Goal: Information Seeking & Learning: Learn about a topic

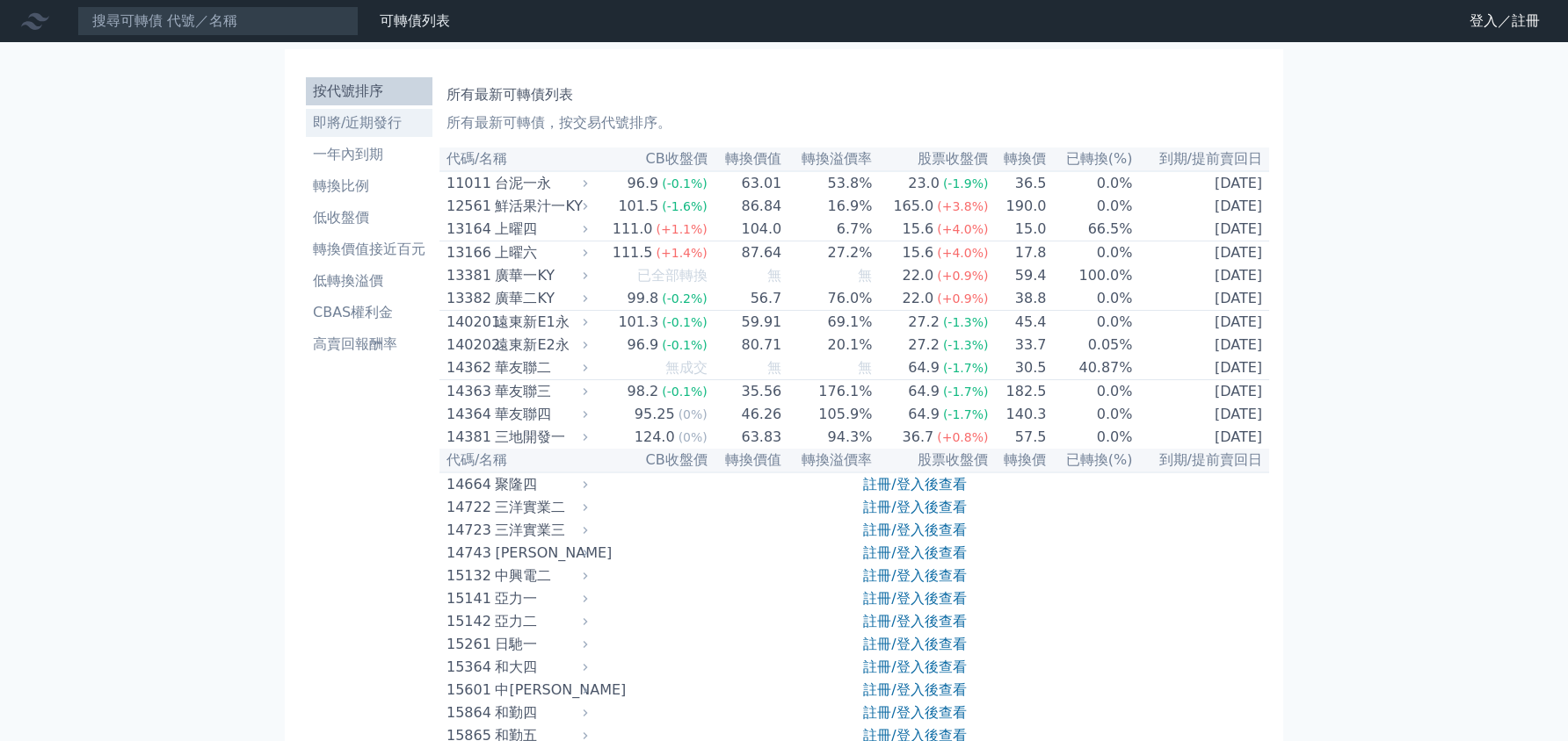
click at [370, 124] on li "即將/近期發行" at bounding box center [369, 123] width 126 height 21
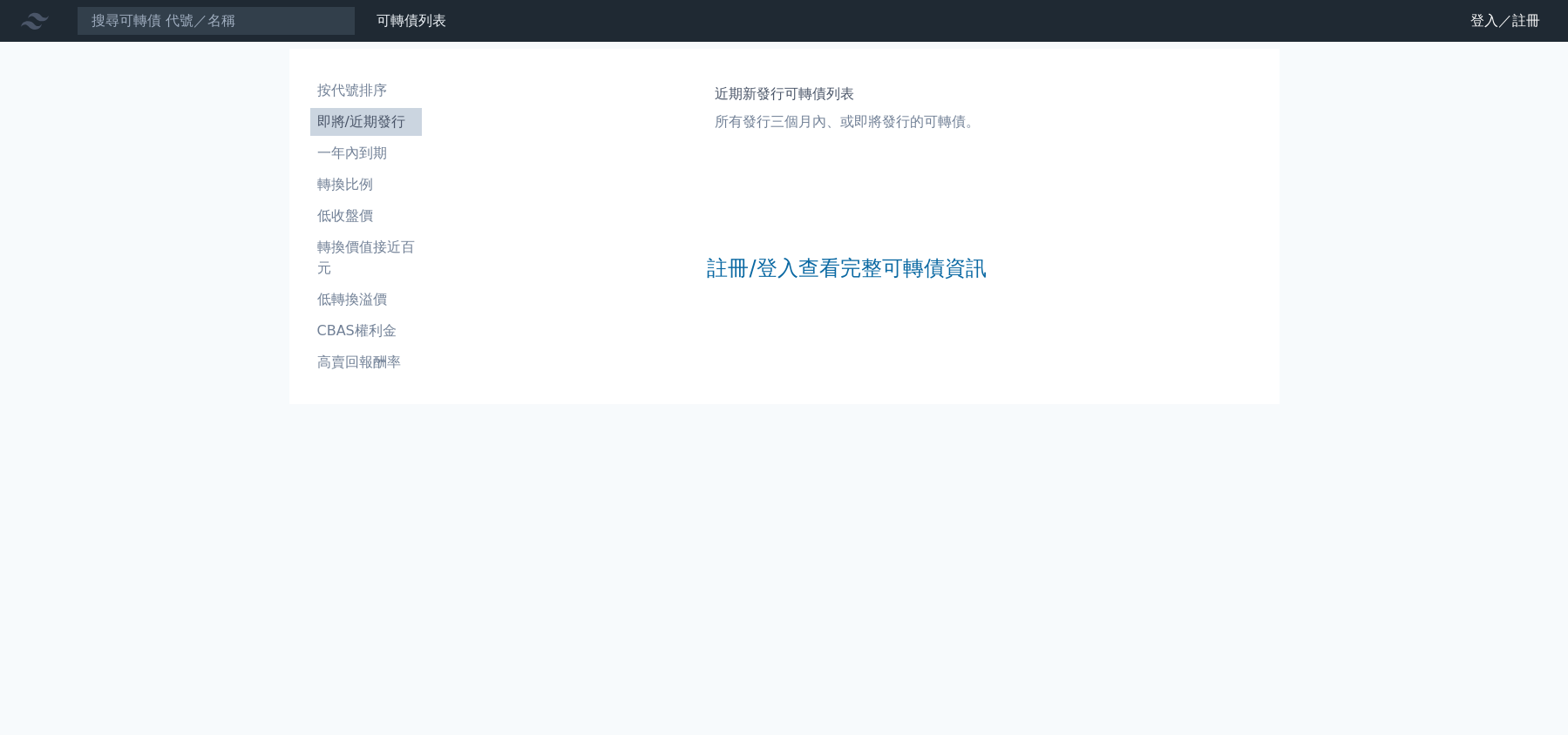
click at [748, 249] on div "註冊/登入查看完整可轉債資訊" at bounding box center [846, 268] width 279 height 230
click at [739, 257] on link "註冊/登入查看完整可轉債資訊" at bounding box center [846, 268] width 279 height 28
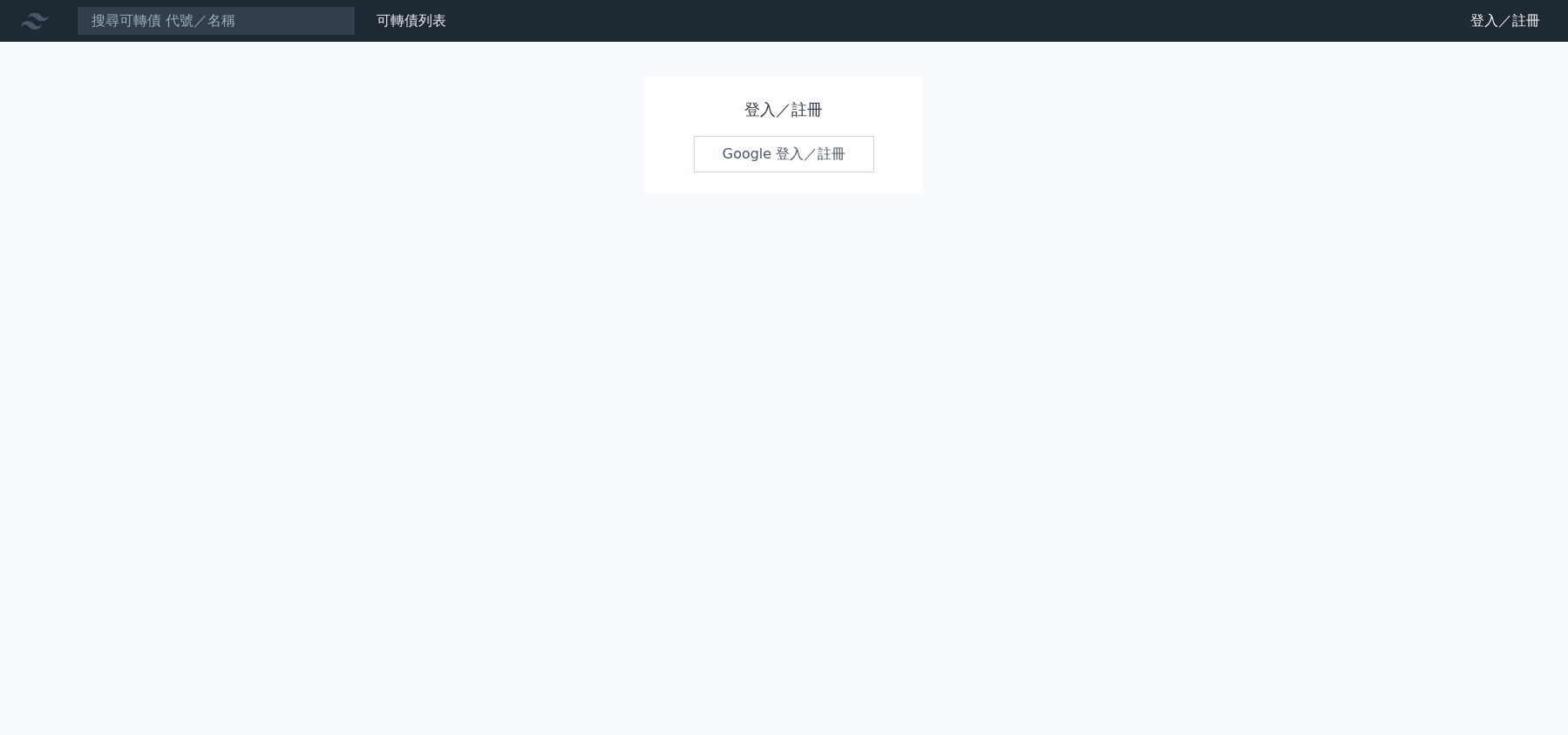
click at [775, 137] on link "Google 登入／註冊" at bounding box center [784, 154] width 181 height 37
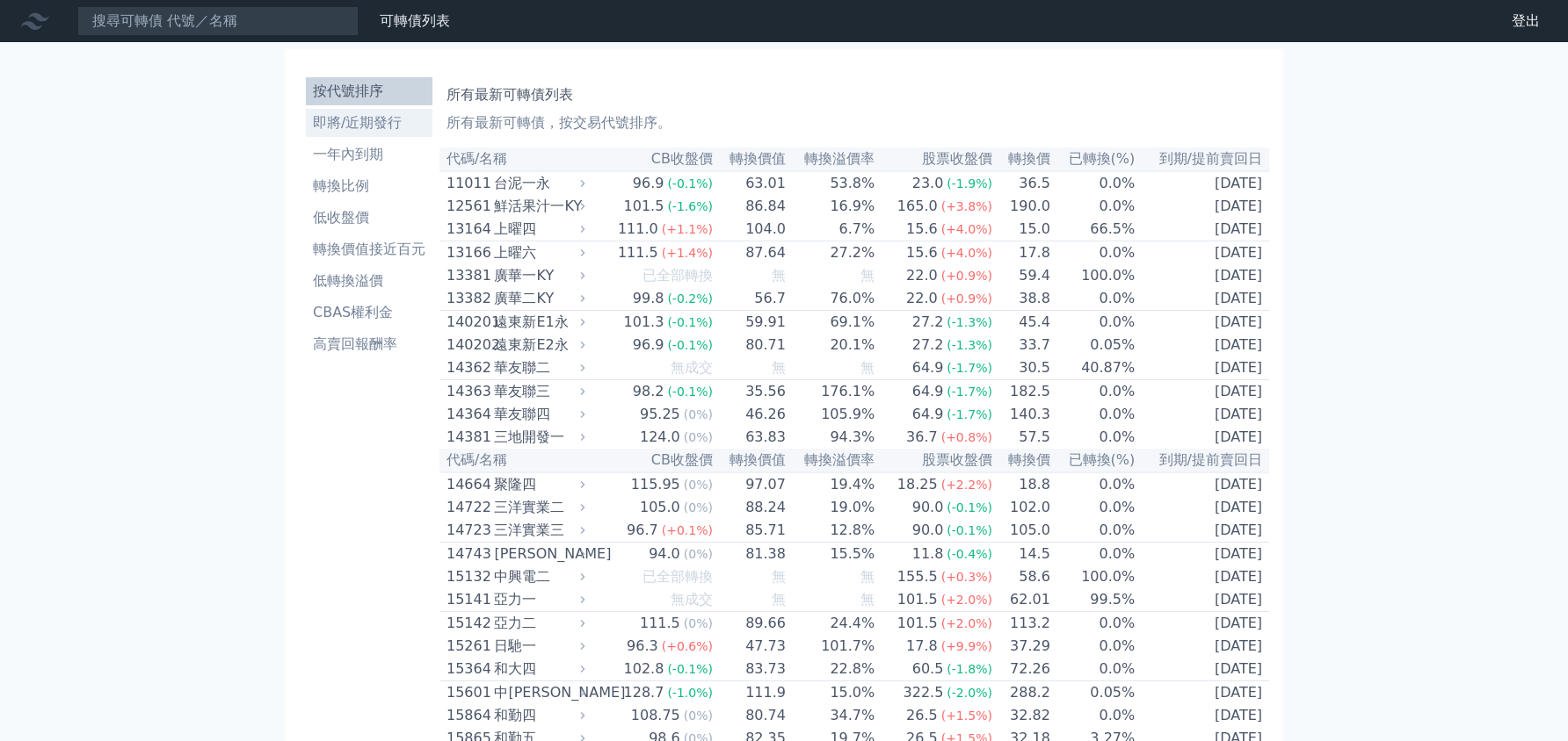
click at [376, 131] on li "即將/近期發行" at bounding box center [369, 123] width 126 height 21
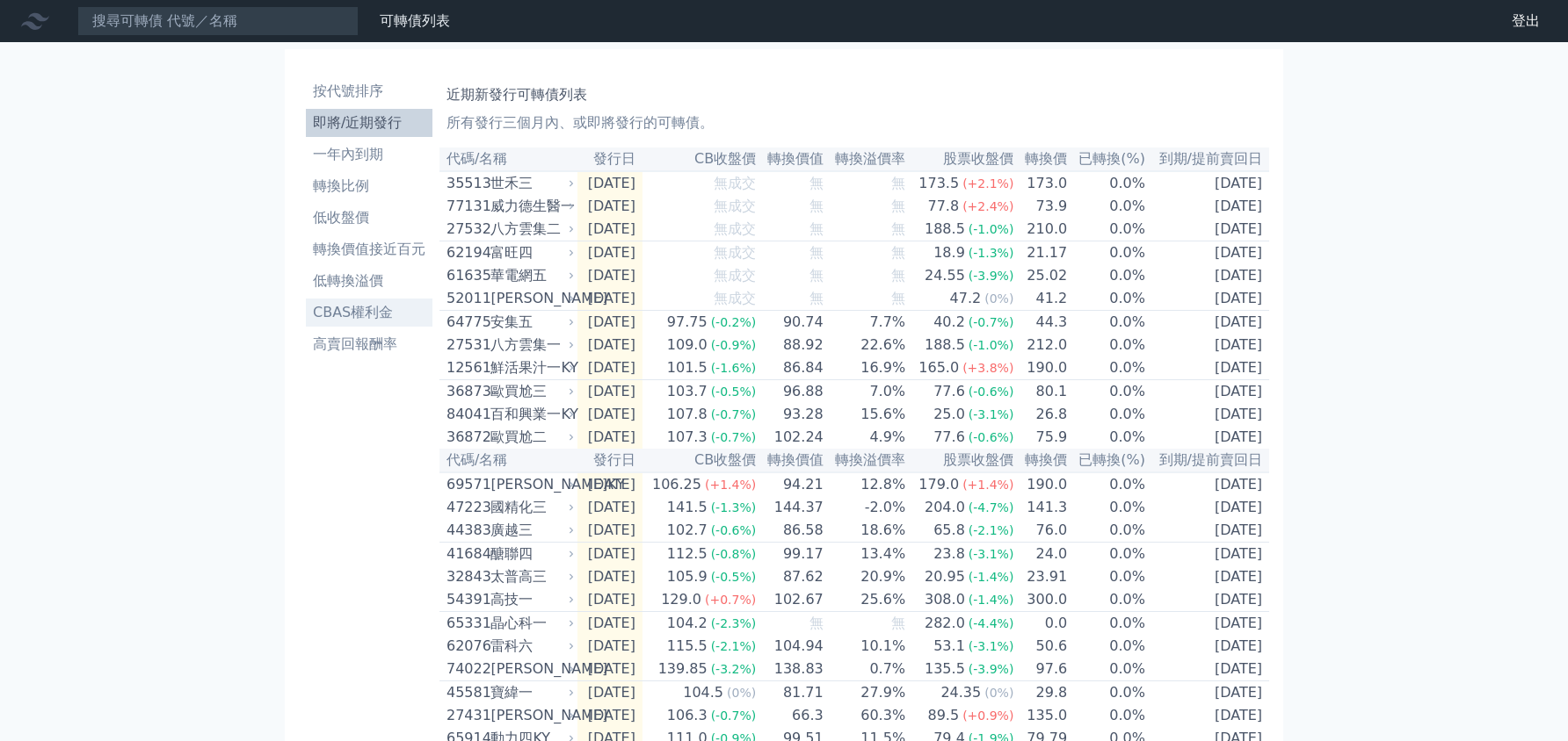
click at [337, 314] on li "CBAS權利金" at bounding box center [369, 313] width 126 height 21
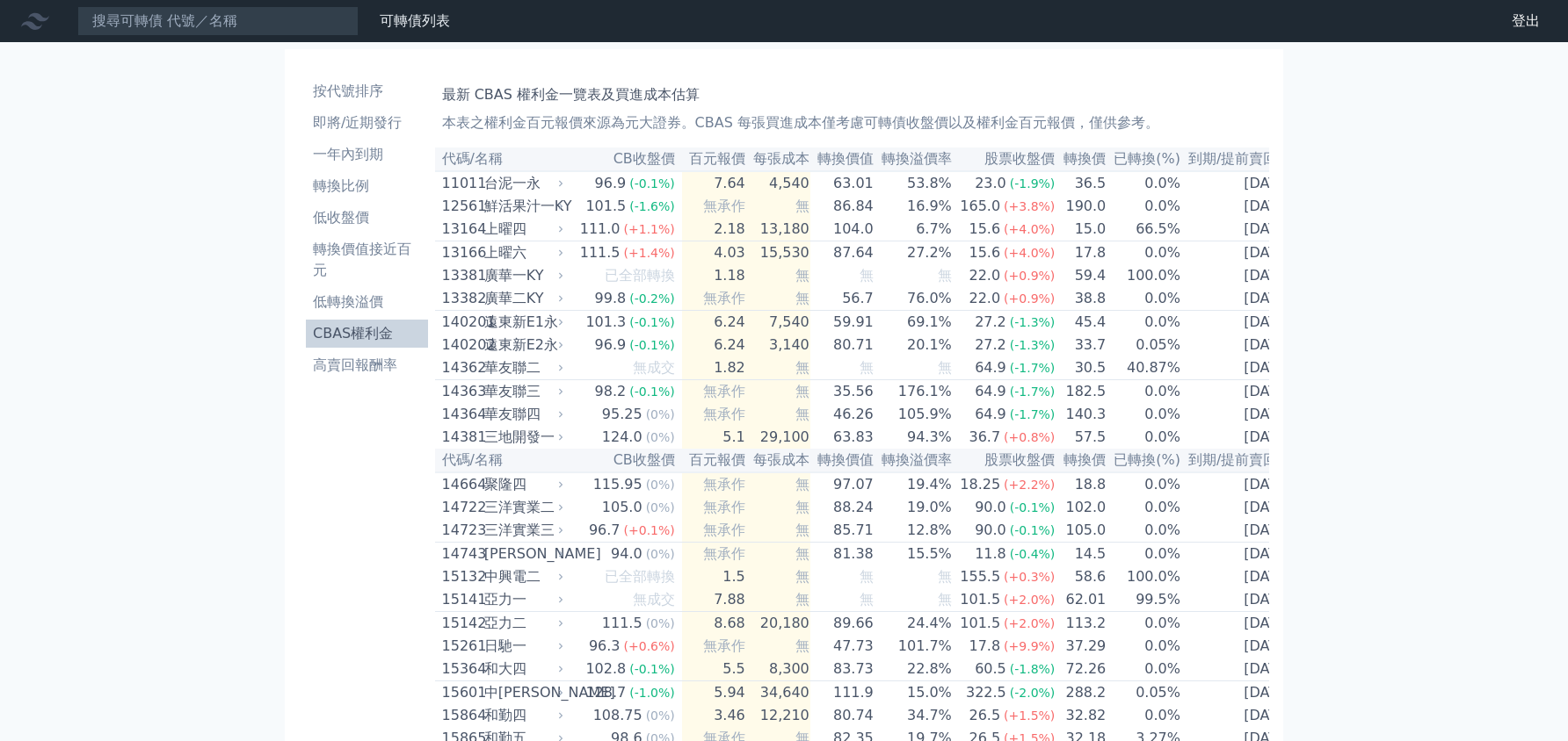
scroll to position [0, 3]
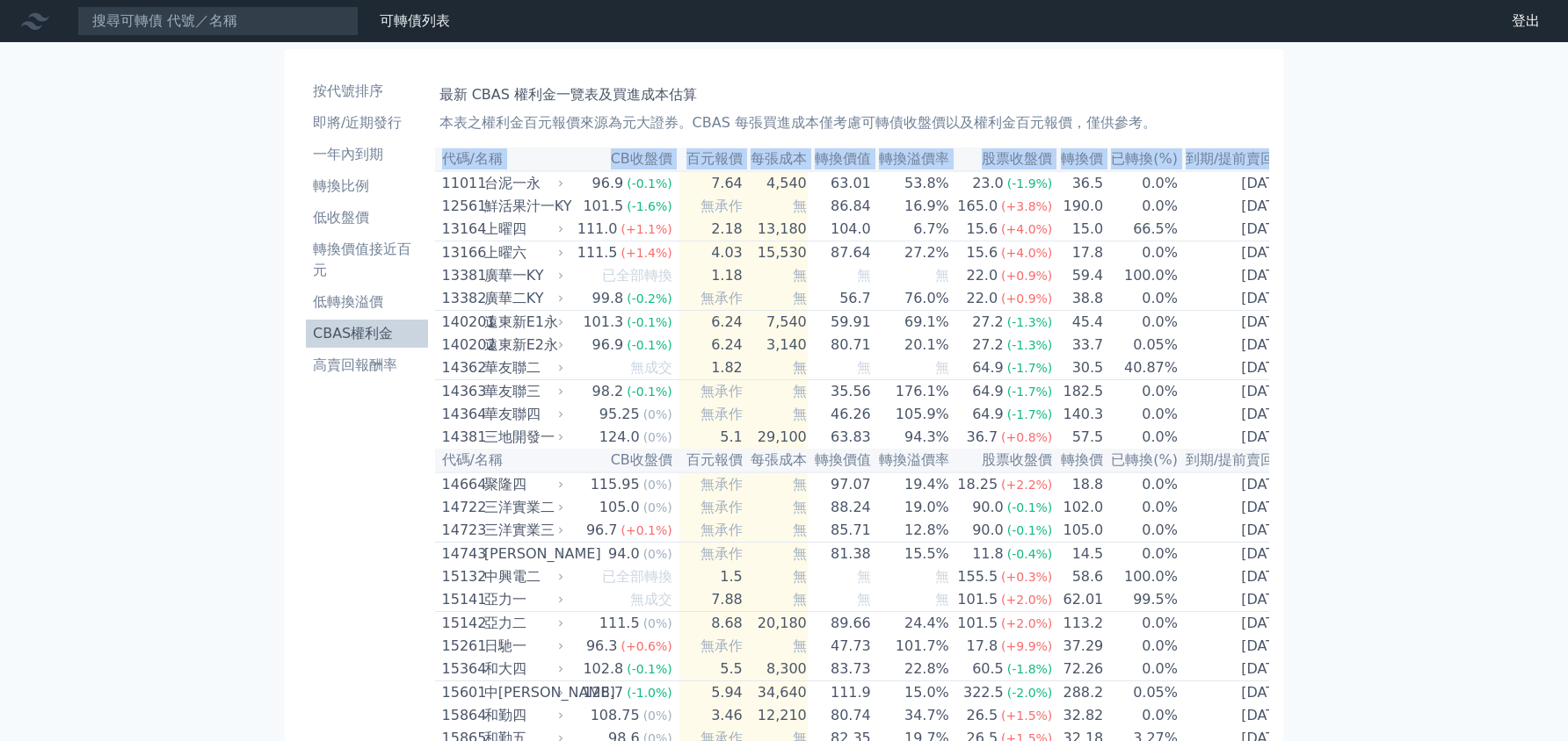
drag, startPoint x: 445, startPoint y: 184, endPoint x: 1377, endPoint y: 270, distance: 936.0
copy table "代碼/名稱 CB收盤價 百元報價 每張成本 轉換價值 轉換溢價率 股票收盤價 轉換價 已轉換(%) 到期/提前賣回日"
